Goal: Information Seeking & Learning: Learn about a topic

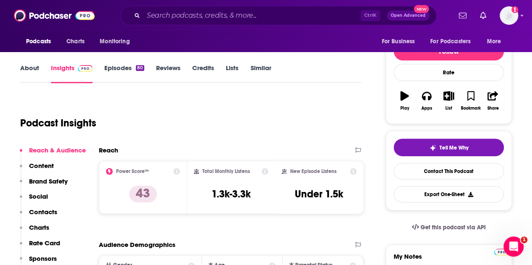
scroll to position [92, 0]
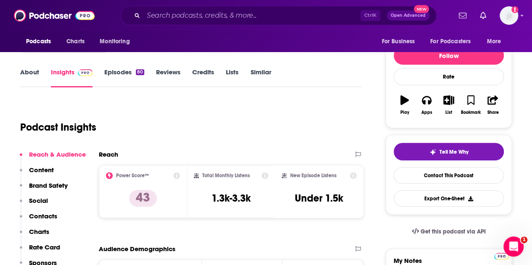
click at [34, 77] on link "About" at bounding box center [29, 77] width 19 height 19
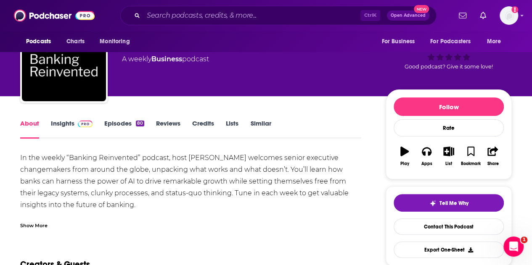
scroll to position [41, 0]
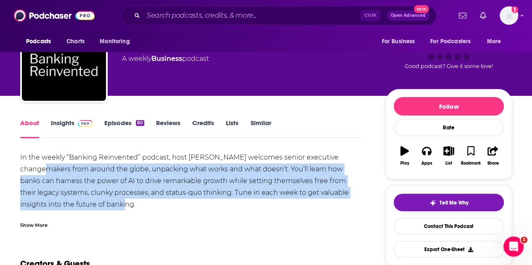
drag, startPoint x: 146, startPoint y: 201, endPoint x: 59, endPoint y: 165, distance: 94.3
click at [59, 165] on div "In the weekly “Banking Reinvented” podcast, host [PERSON_NAME] welcomes senior …" at bounding box center [190, 193] width 341 height 82
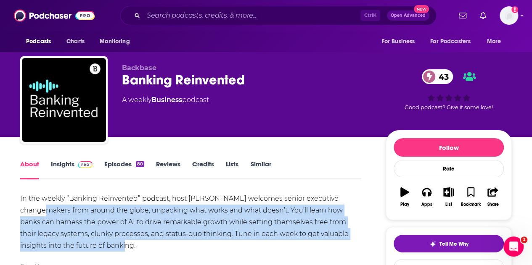
click at [113, 166] on link "Episodes 80" at bounding box center [124, 169] width 40 height 19
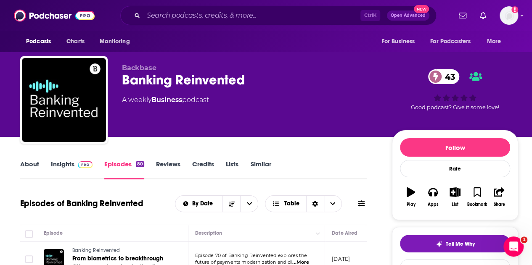
click at [25, 164] on link "About" at bounding box center [29, 169] width 19 height 19
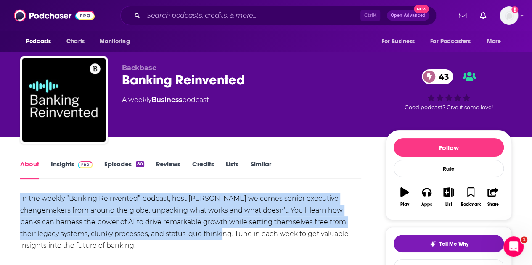
drag, startPoint x: 233, startPoint y: 235, endPoint x: 13, endPoint y: 202, distance: 222.0
copy div "In the weekly “Banking Reinvented” podcast, host [PERSON_NAME] welcomes senior …"
